Goal: Information Seeking & Learning: Check status

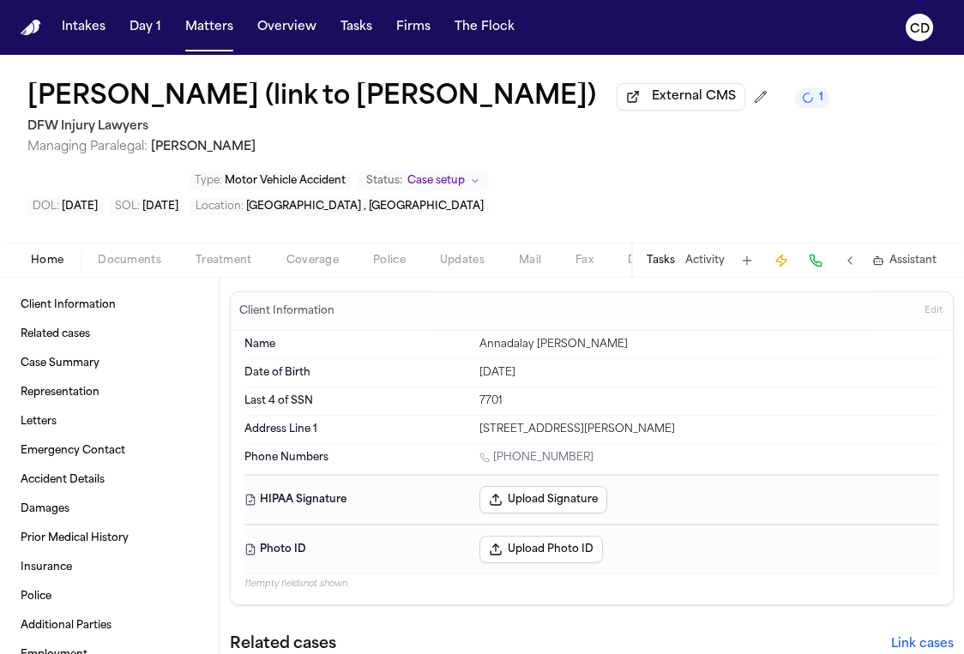
click at [315, 262] on span "Coverage" at bounding box center [312, 261] width 52 height 14
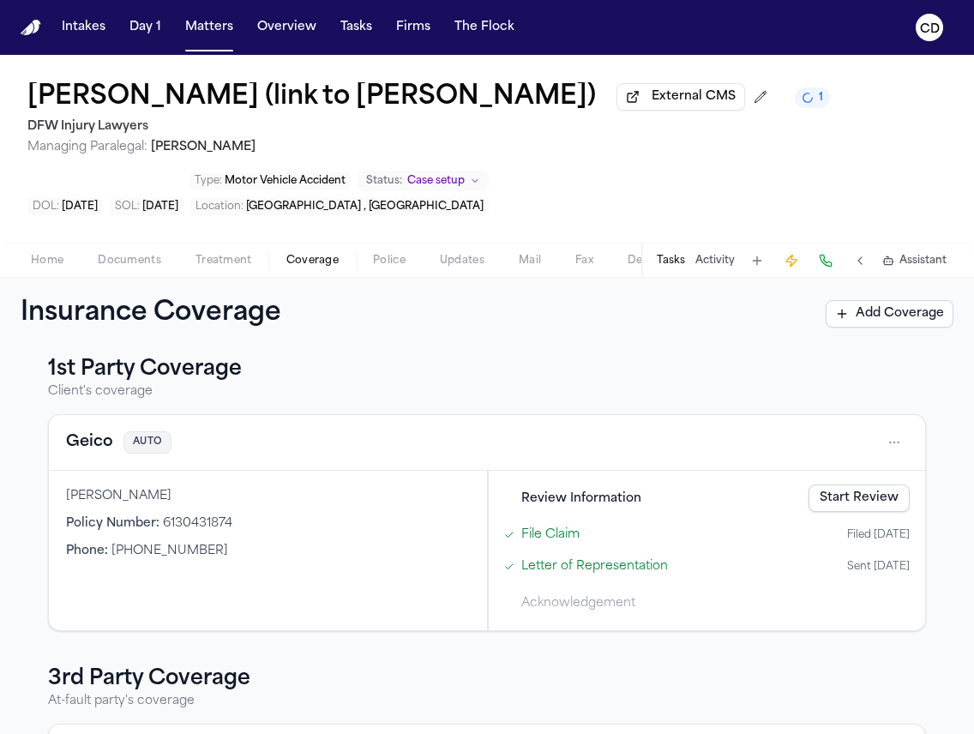
scroll to position [31, 0]
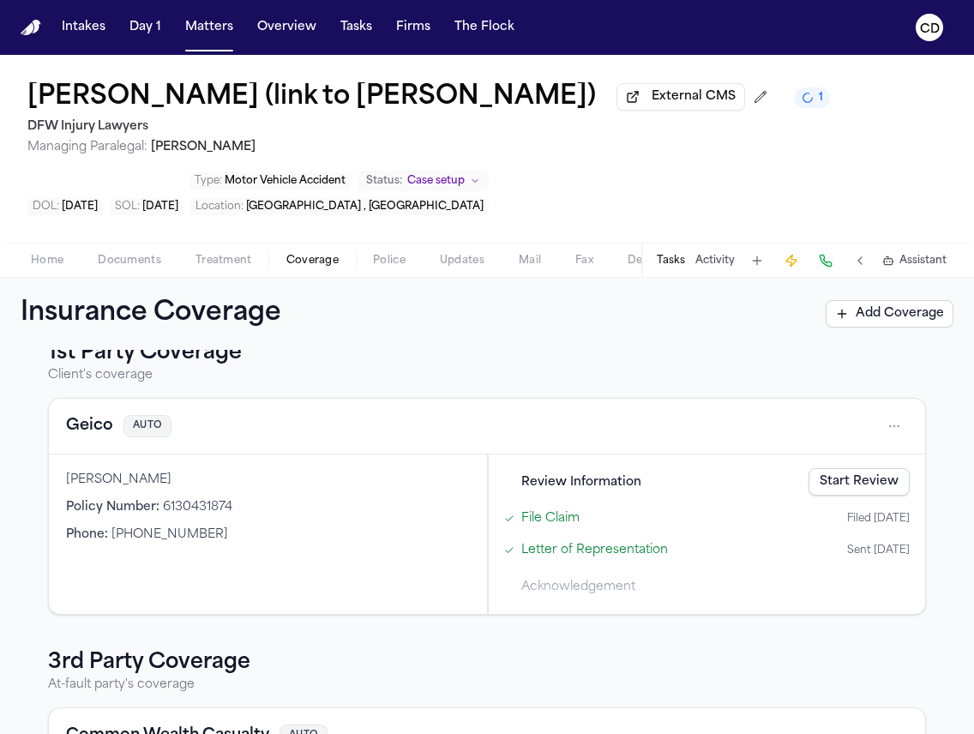
click at [105, 268] on span "Documents" at bounding box center [129, 261] width 63 height 14
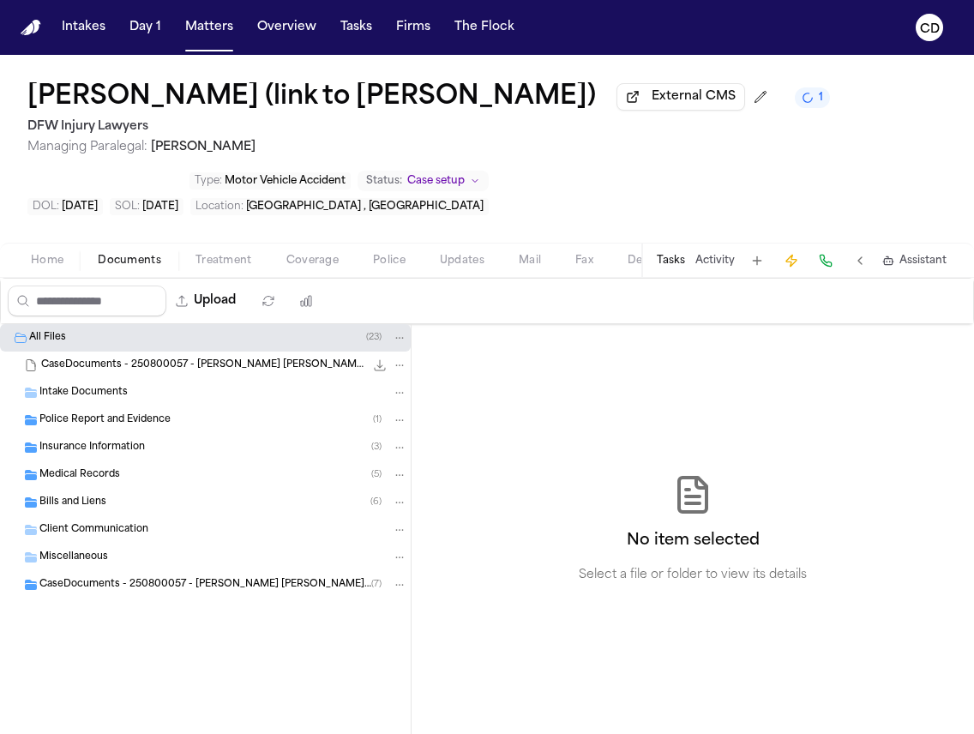
click at [147, 455] on div "Insurance Information ( 3 )" at bounding box center [223, 447] width 368 height 15
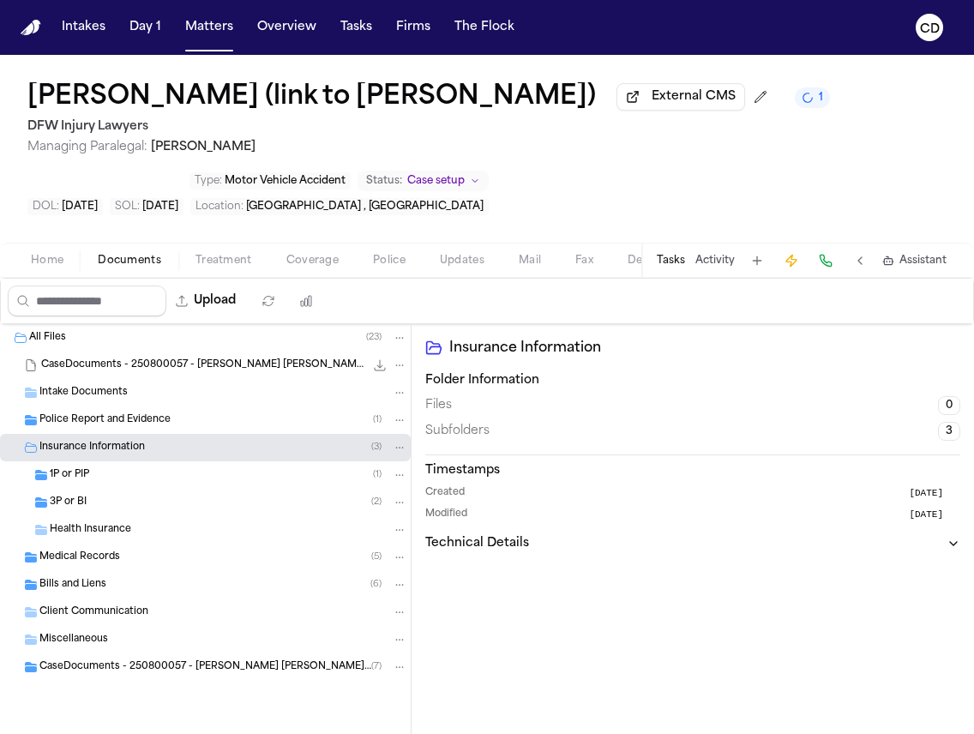
click at [142, 480] on div "1P or PIP ( 1 )" at bounding box center [229, 474] width 358 height 15
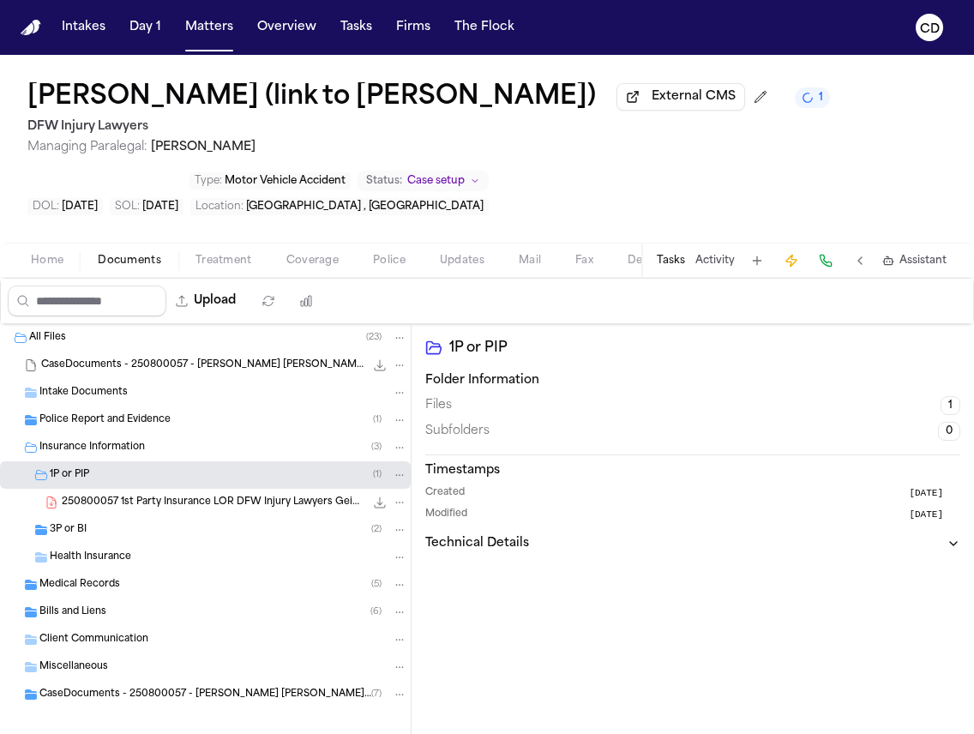
click at [142, 483] on div "1P or PIP ( 1 )" at bounding box center [229, 474] width 358 height 15
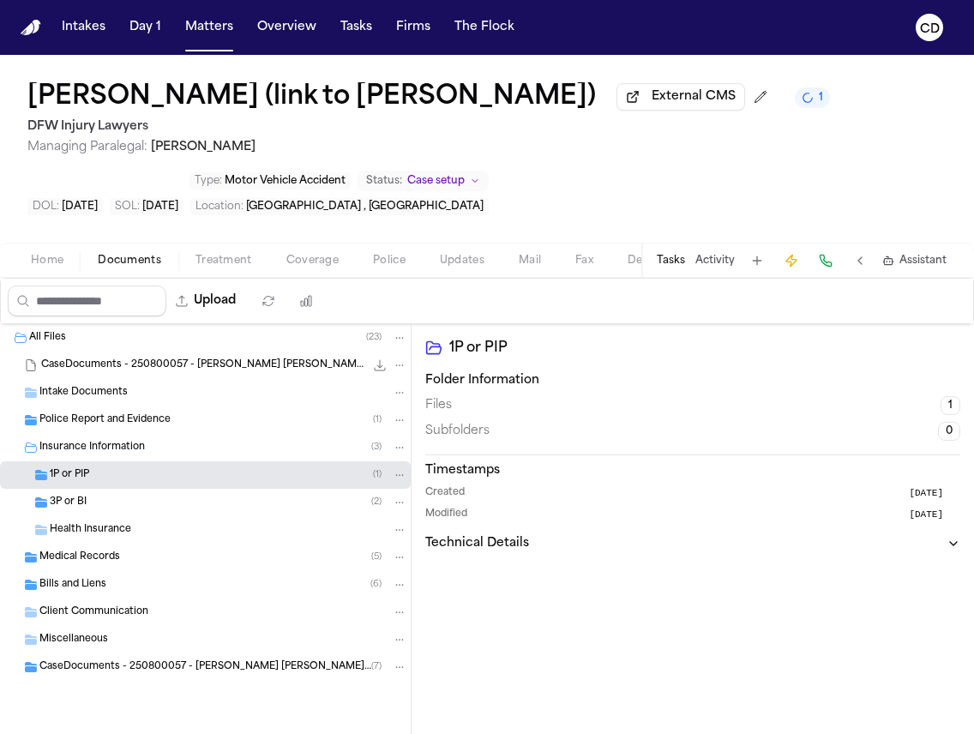
click at [150, 508] on div "3P or BI ( 2 )" at bounding box center [229, 502] width 358 height 15
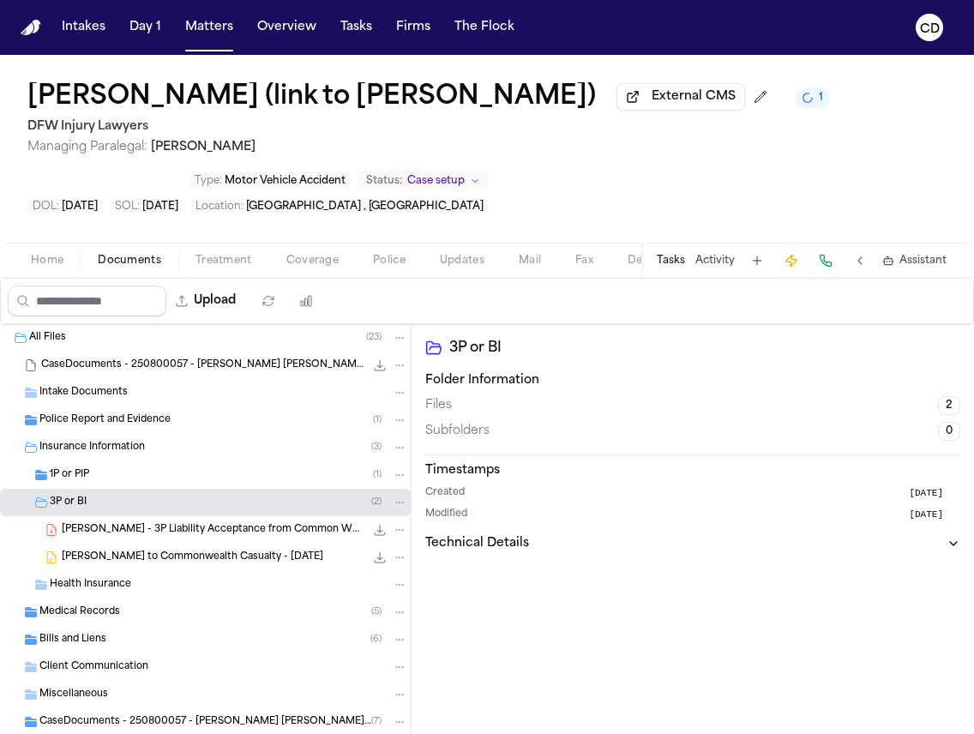
click at [151, 510] on div "3P or BI ( 2 )" at bounding box center [229, 502] width 358 height 15
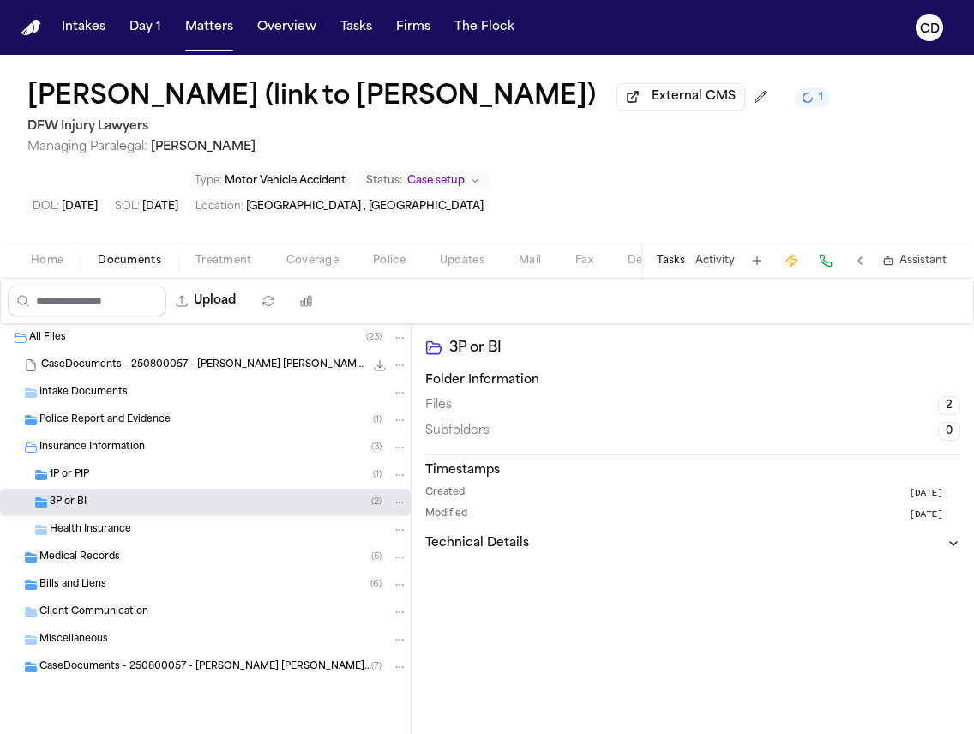
click at [151, 510] on div "3P or BI ( 2 )" at bounding box center [229, 502] width 358 height 15
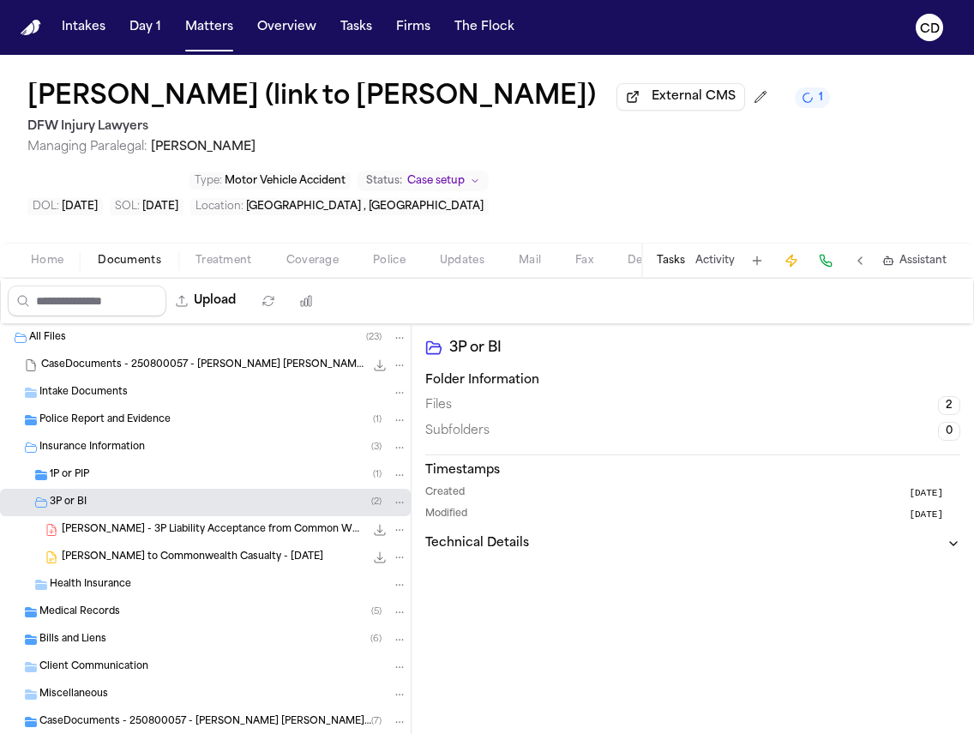
click at [373, 536] on icon "File: A. Sarinana - 3P Liability Acceptance from Common Wealth Casualty - 7.26.…" at bounding box center [380, 530] width 14 height 14
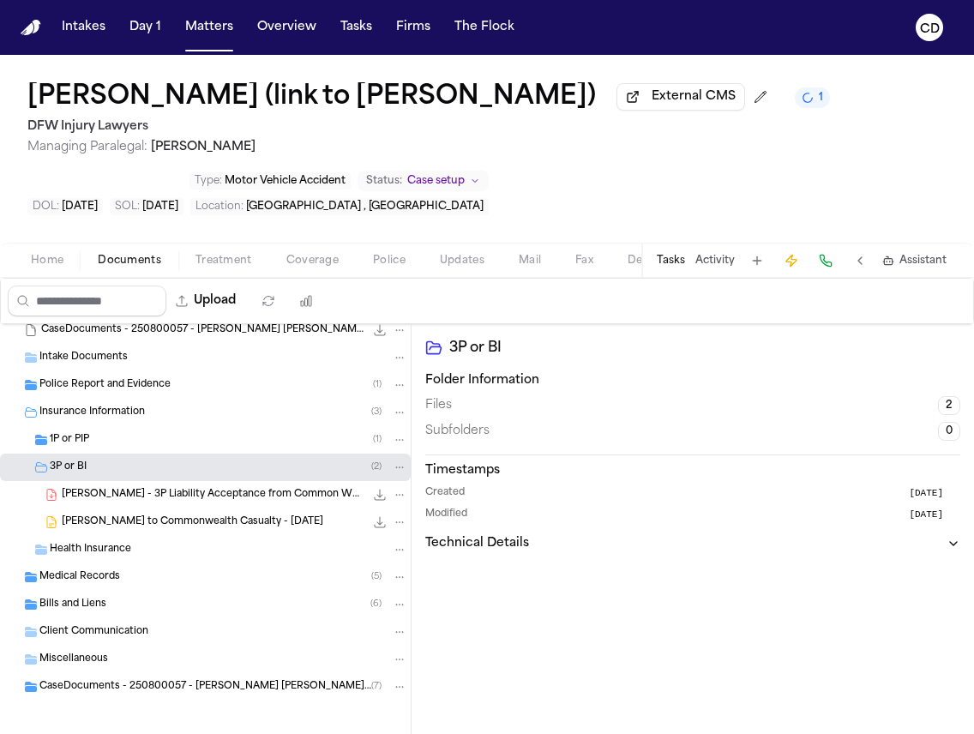
click at [178, 581] on div "Medical Records ( 5 )" at bounding box center [223, 576] width 368 height 15
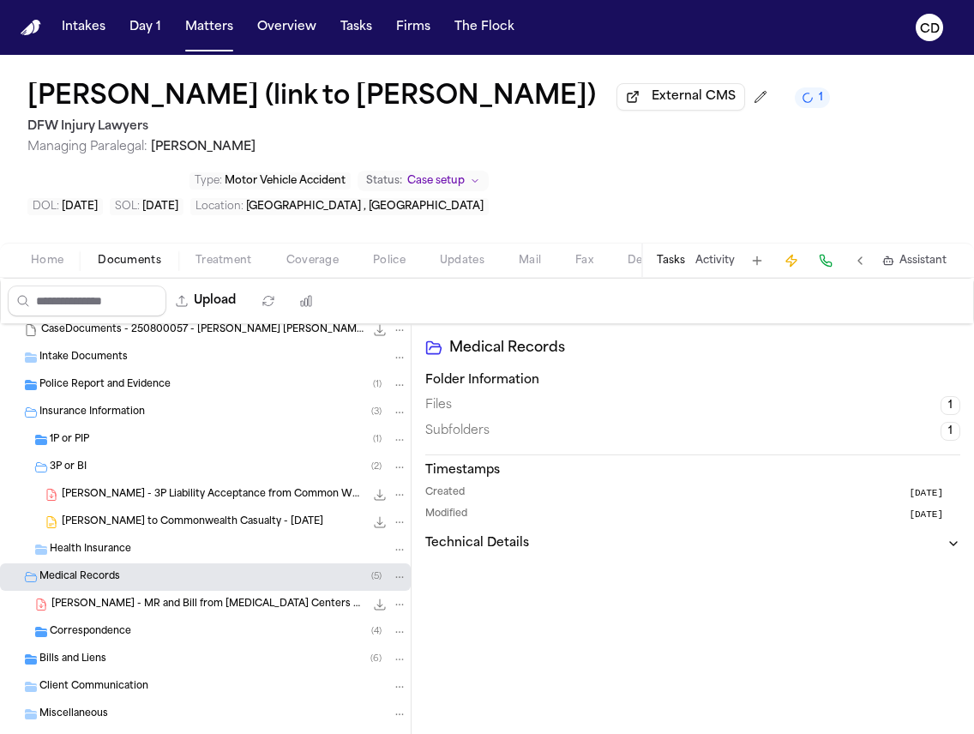
click at [178, 581] on div "Medical Records ( 5 )" at bounding box center [223, 576] width 368 height 15
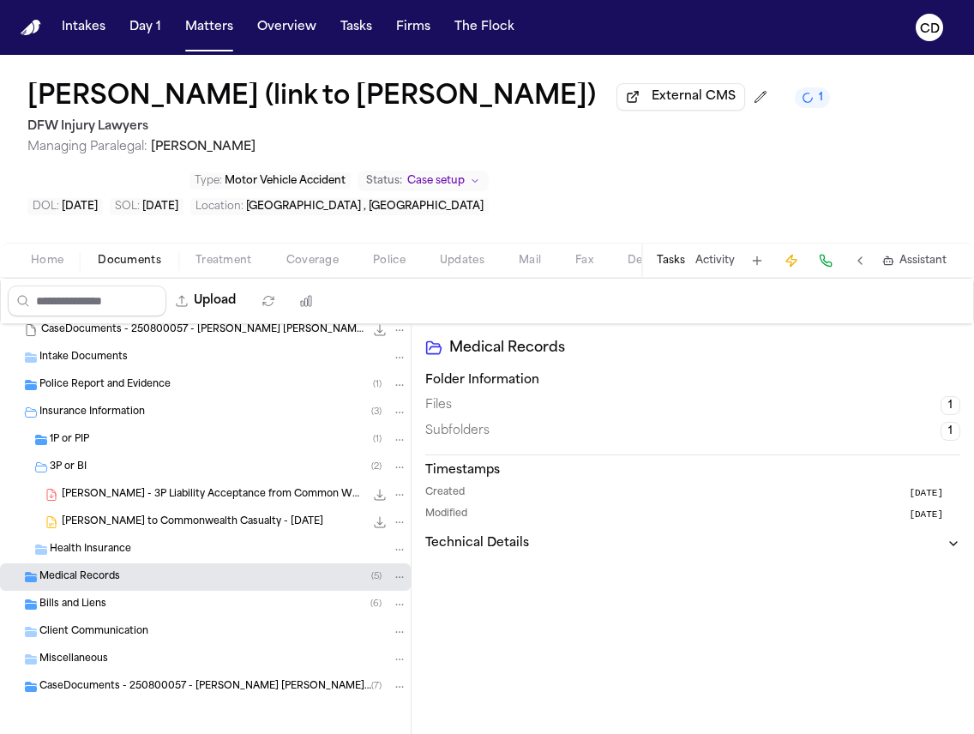
click at [181, 611] on div "Bills and Liens ( 6 )" at bounding box center [223, 604] width 368 height 15
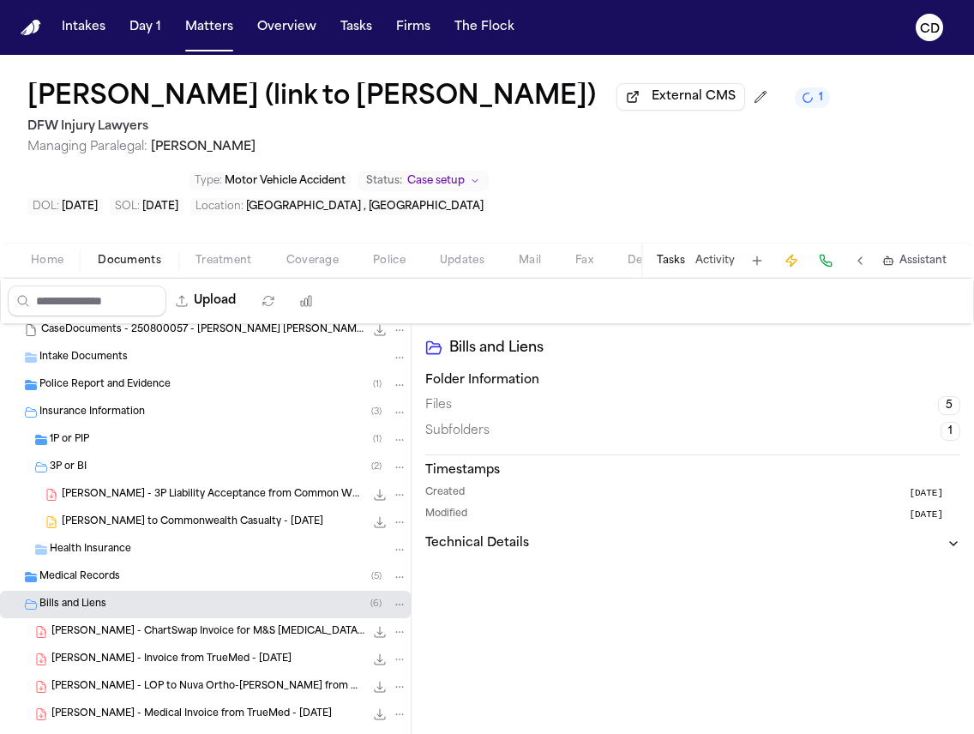
click at [184, 610] on div "Bills and Liens ( 6 )" at bounding box center [223, 604] width 368 height 15
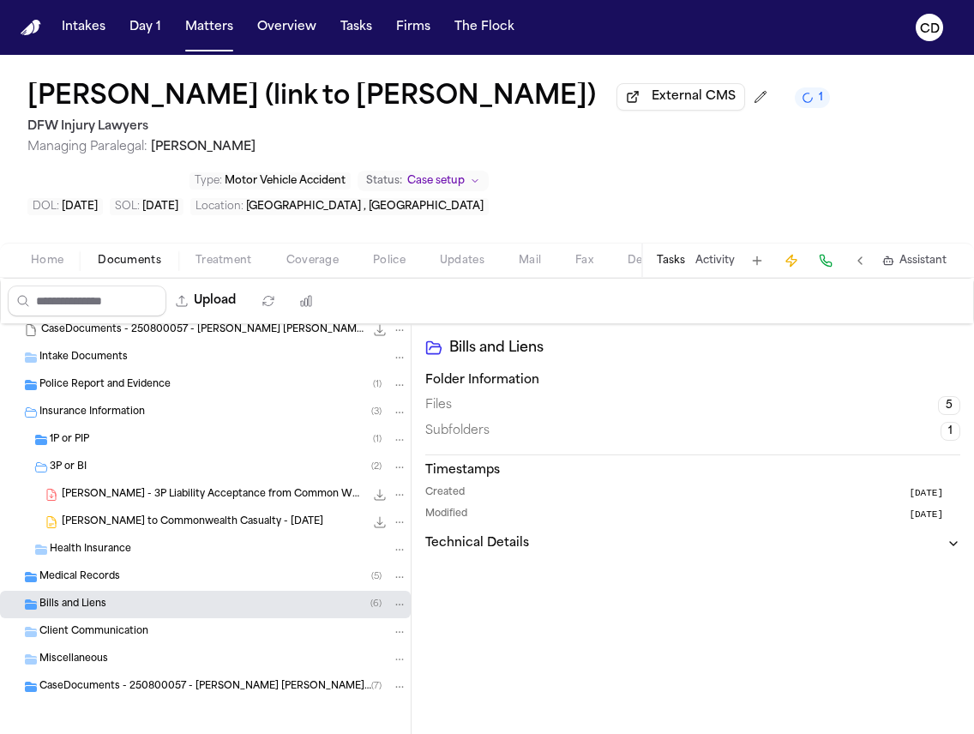
click at [221, 585] on div "Medical Records ( 5 )" at bounding box center [223, 576] width 368 height 15
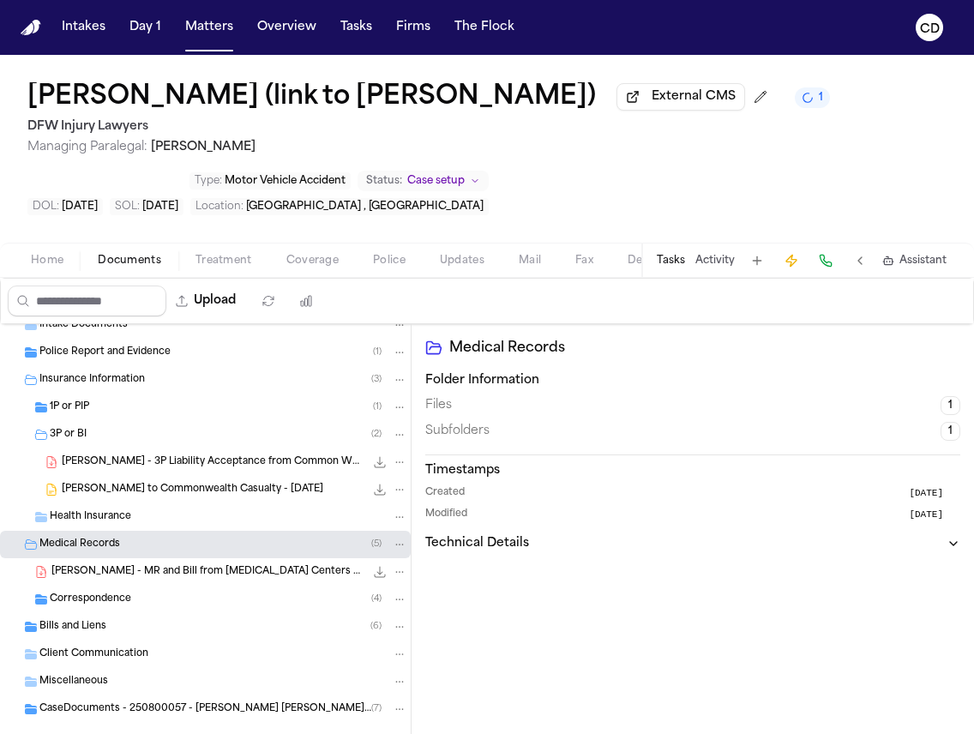
scroll to position [100, 0]
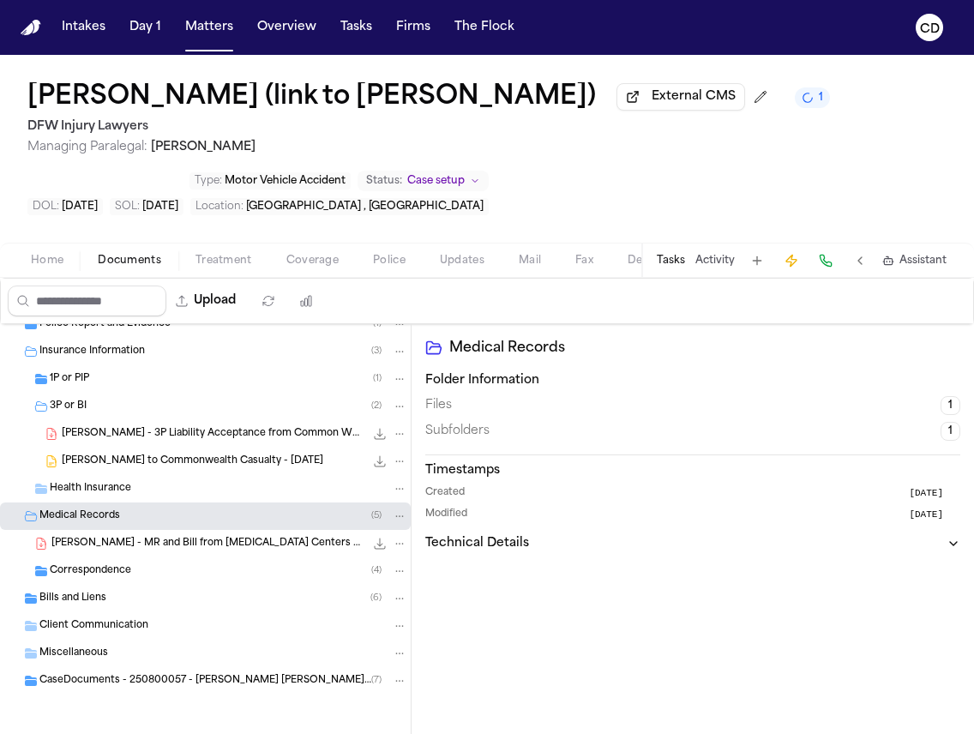
click at [199, 601] on div "Bills and Liens ( 6 )" at bounding box center [223, 598] width 368 height 15
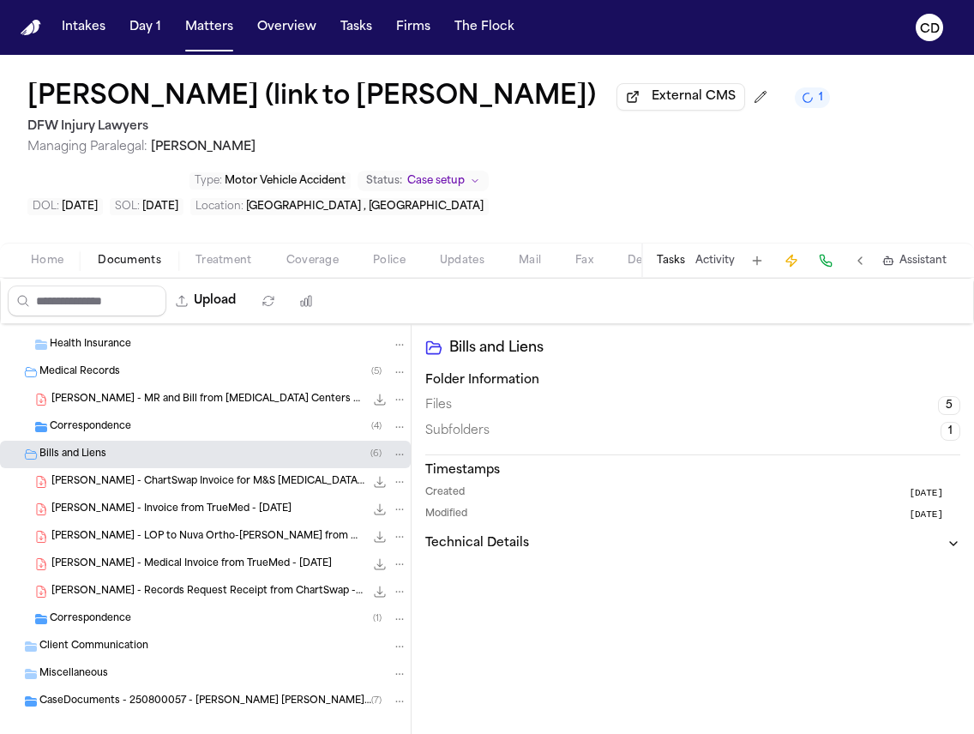
scroll to position [265, 0]
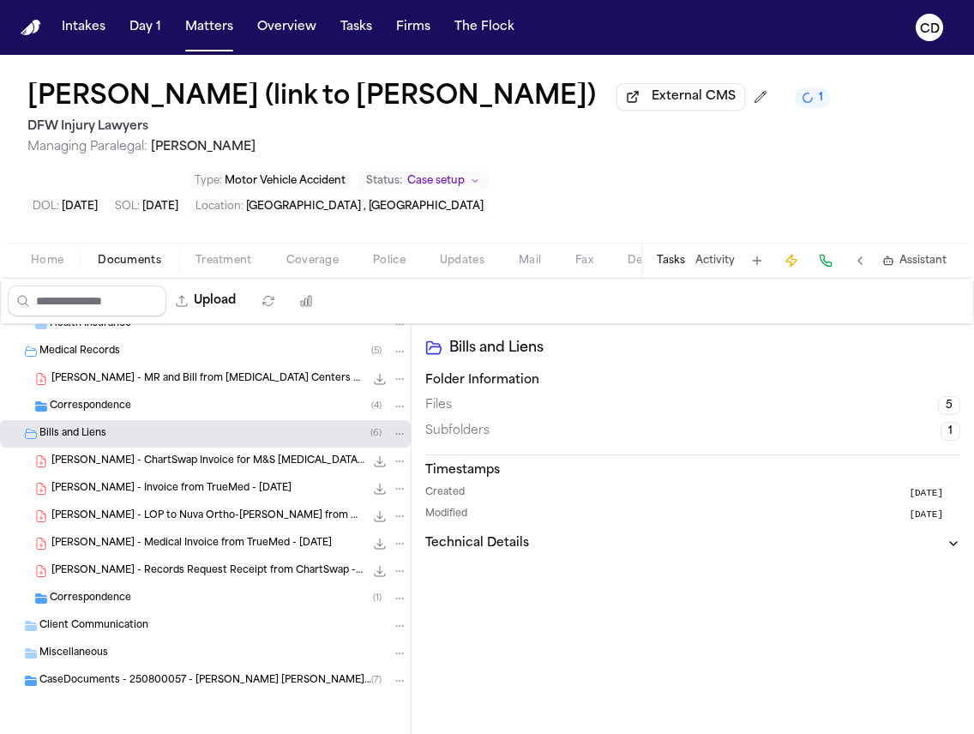
click at [197, 653] on span "CaseDocuments - 250800057 - Sarinana v. Muncie 20250929142630 (unzipped)" at bounding box center [205, 681] width 332 height 15
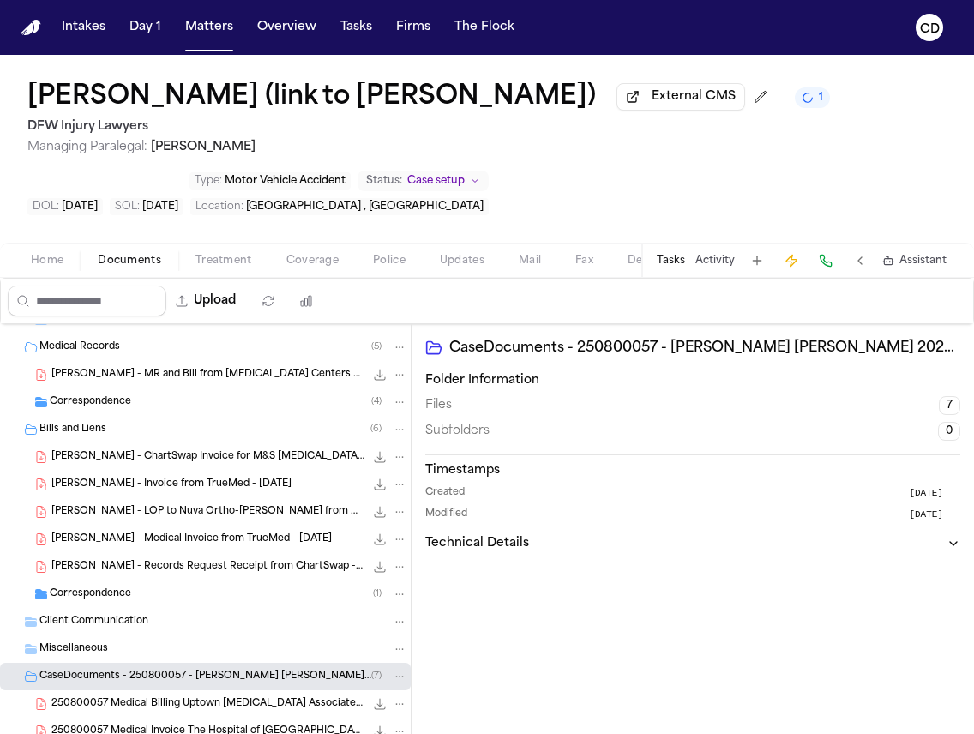
scroll to position [457, 0]
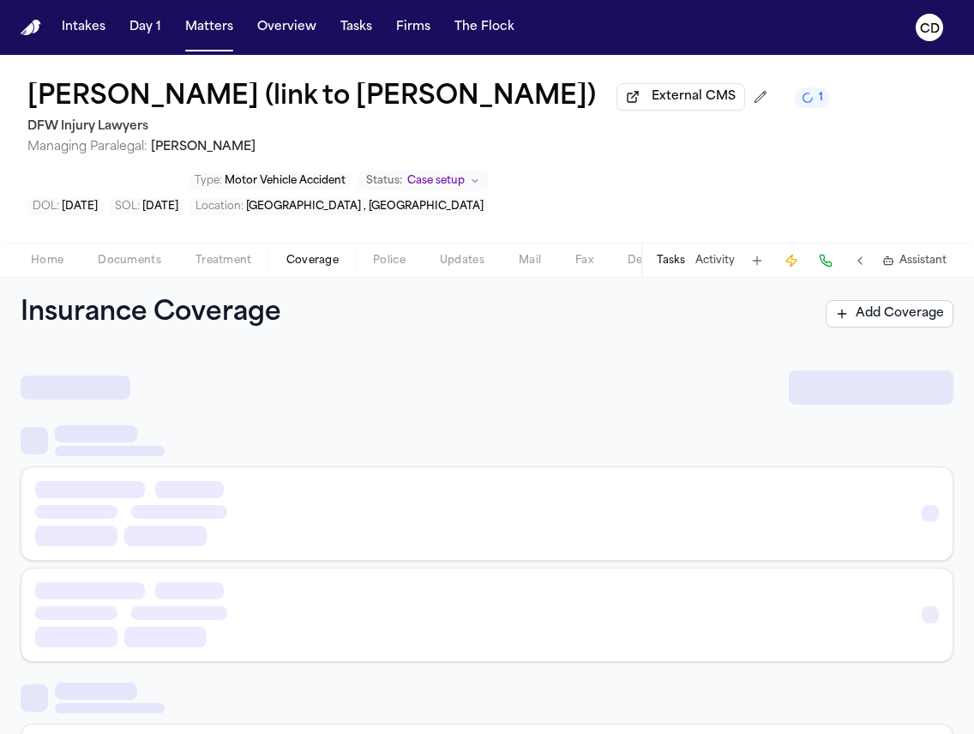
click at [310, 262] on span "Coverage" at bounding box center [312, 261] width 52 height 14
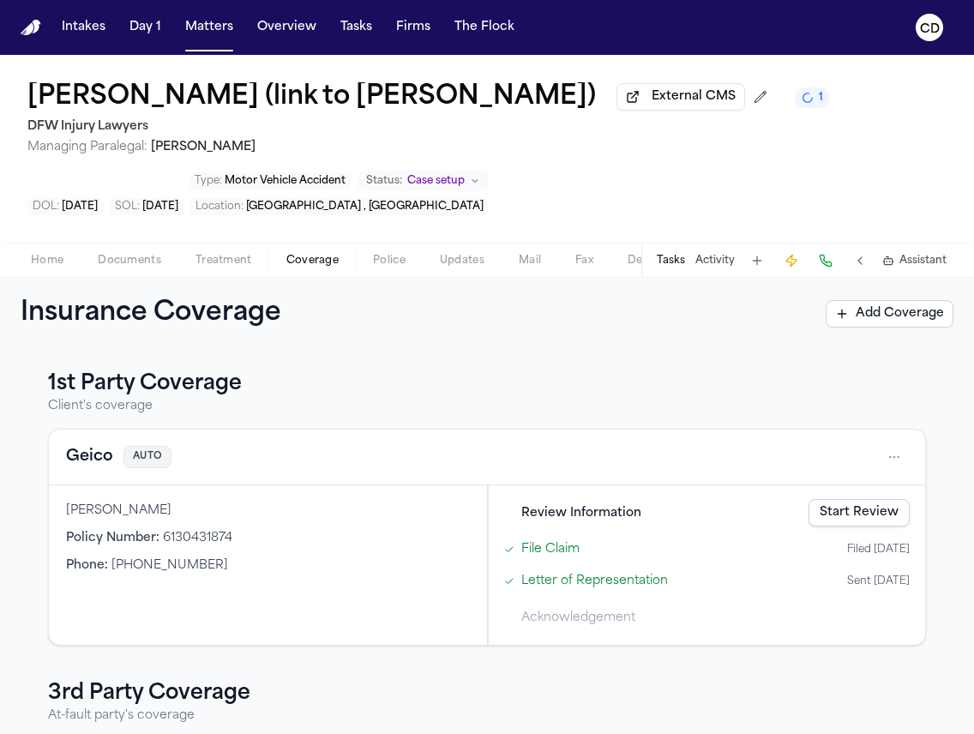
scroll to position [227, 0]
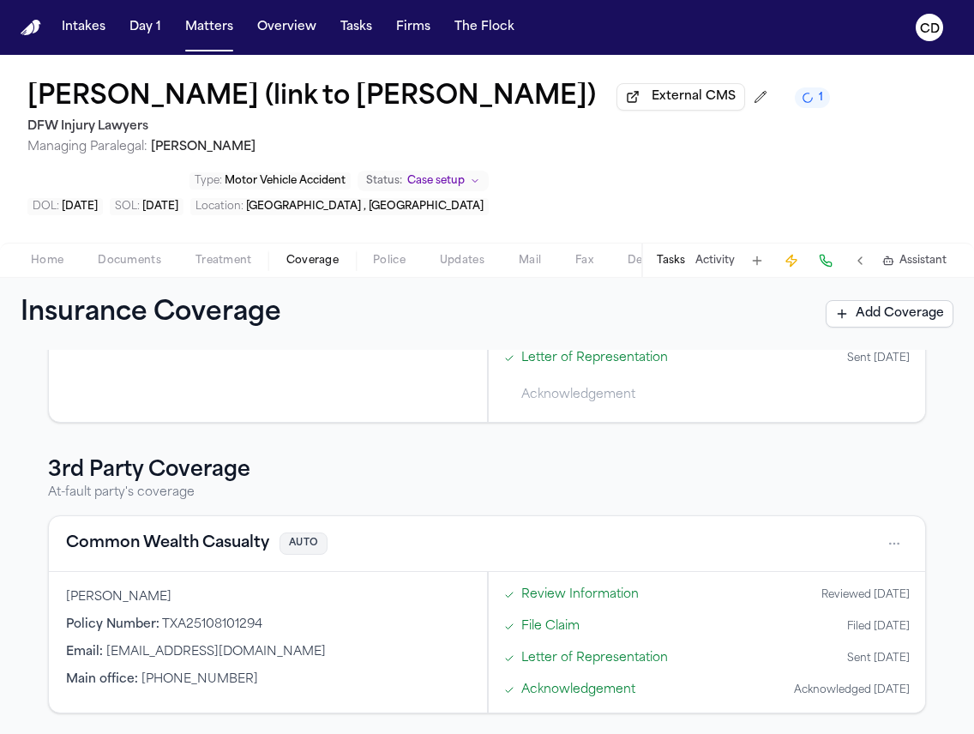
click at [165, 536] on button "Common Wealth Casualty" at bounding box center [167, 544] width 203 height 24
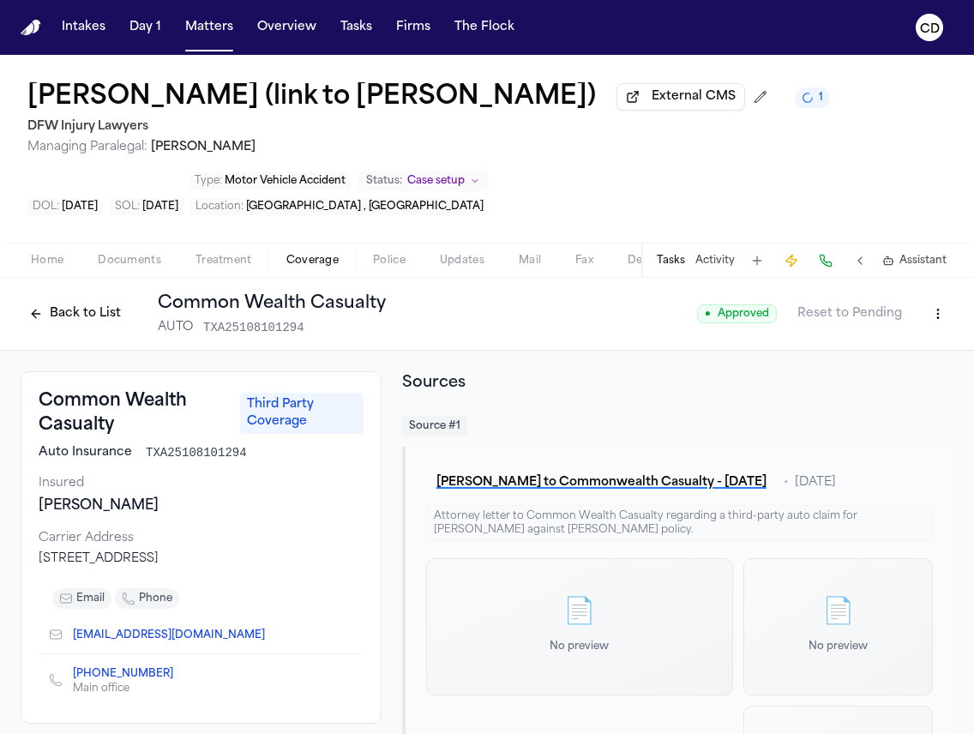
click at [113, 322] on button "Back to List" at bounding box center [75, 313] width 109 height 27
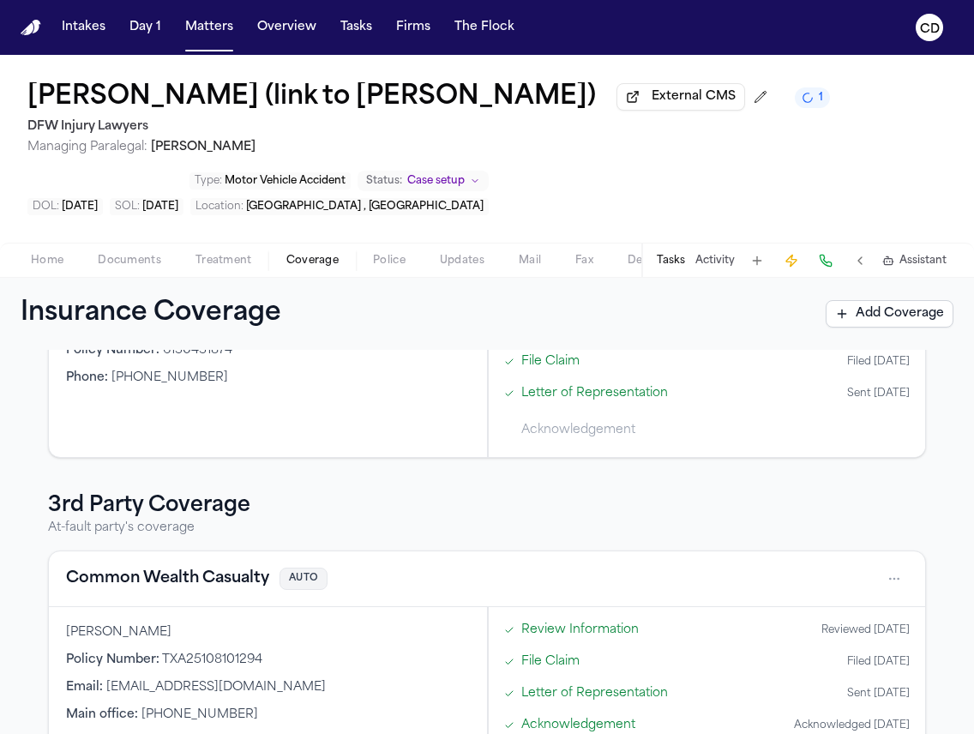
scroll to position [227, 0]
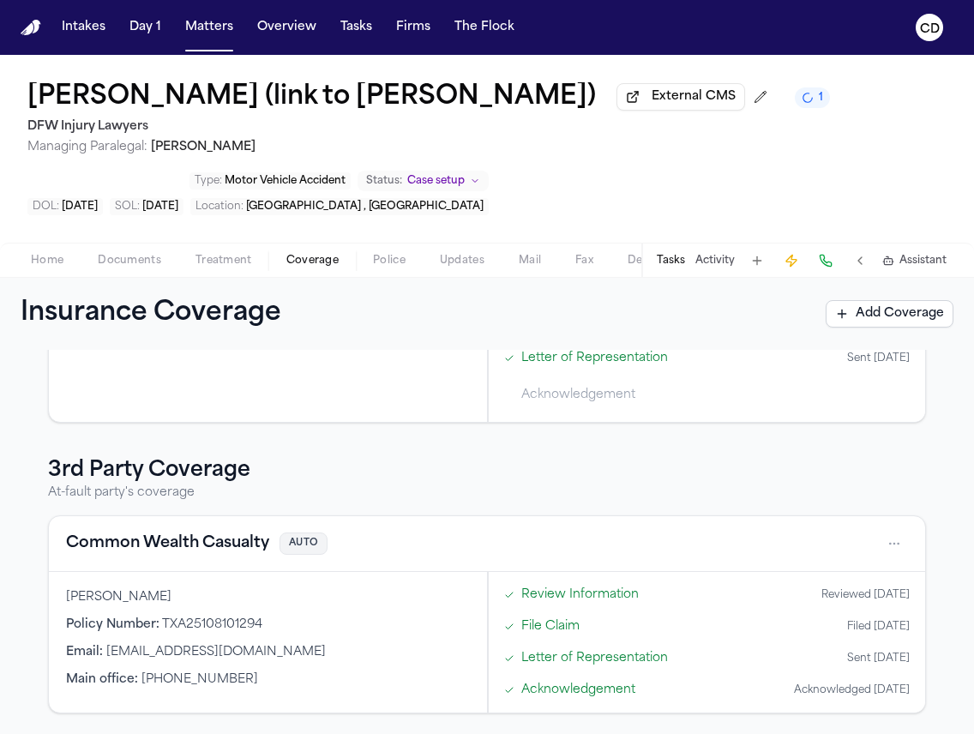
click at [324, 268] on span "Coverage" at bounding box center [312, 261] width 52 height 14
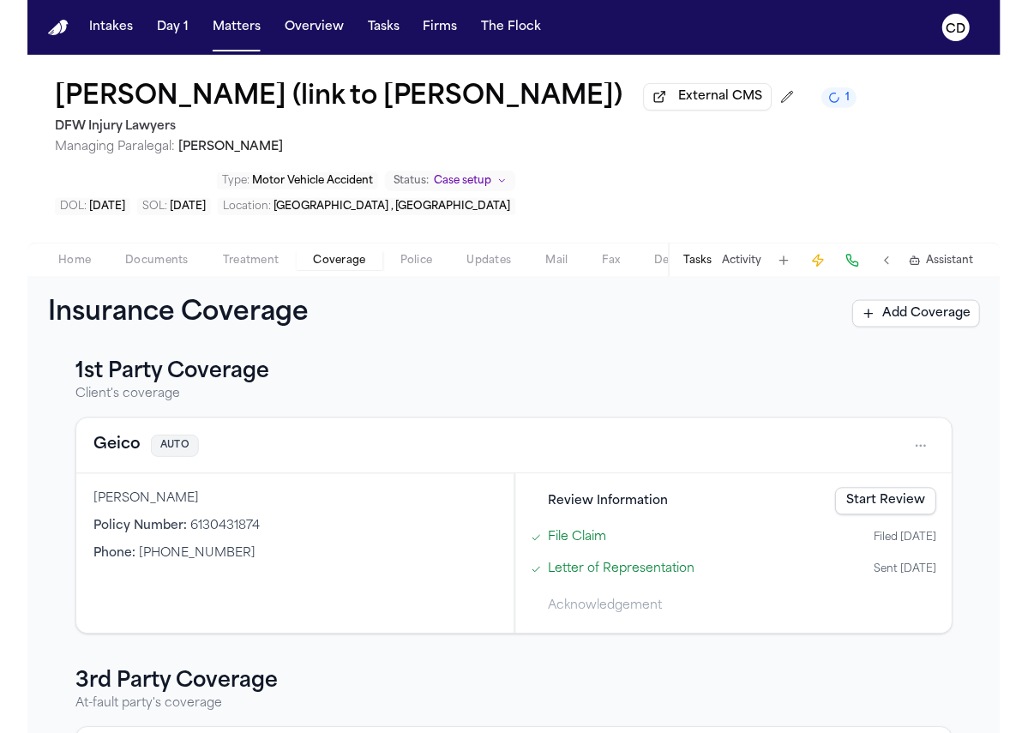
scroll to position [0, 0]
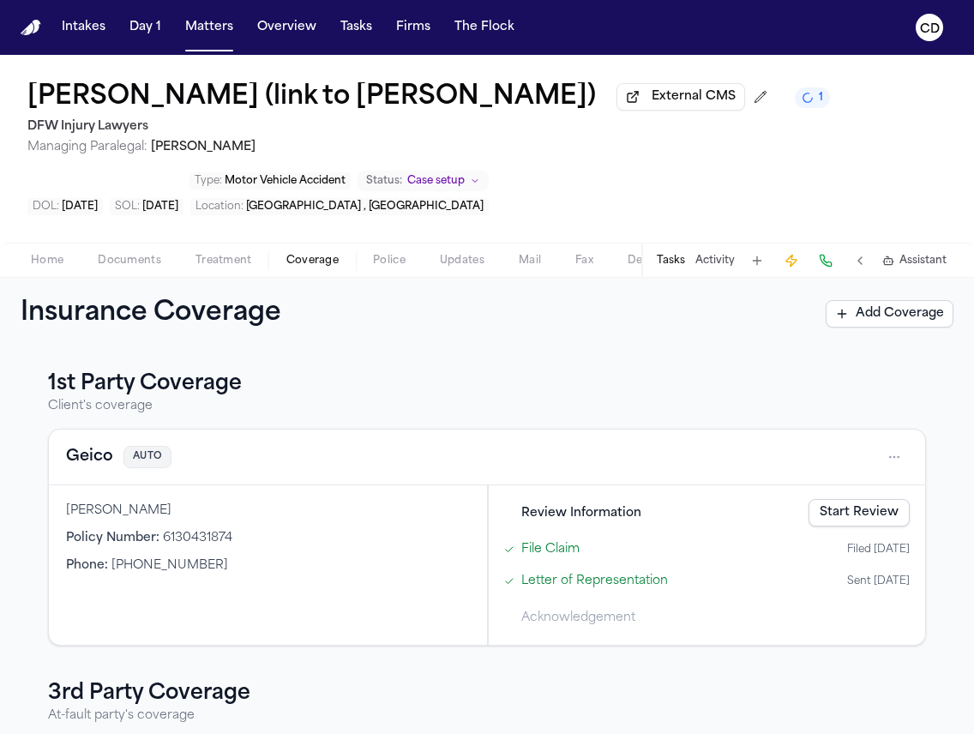
click at [95, 467] on button "Geico" at bounding box center [89, 457] width 47 height 24
